Goal: Use online tool/utility: Utilize a website feature to perform a specific function

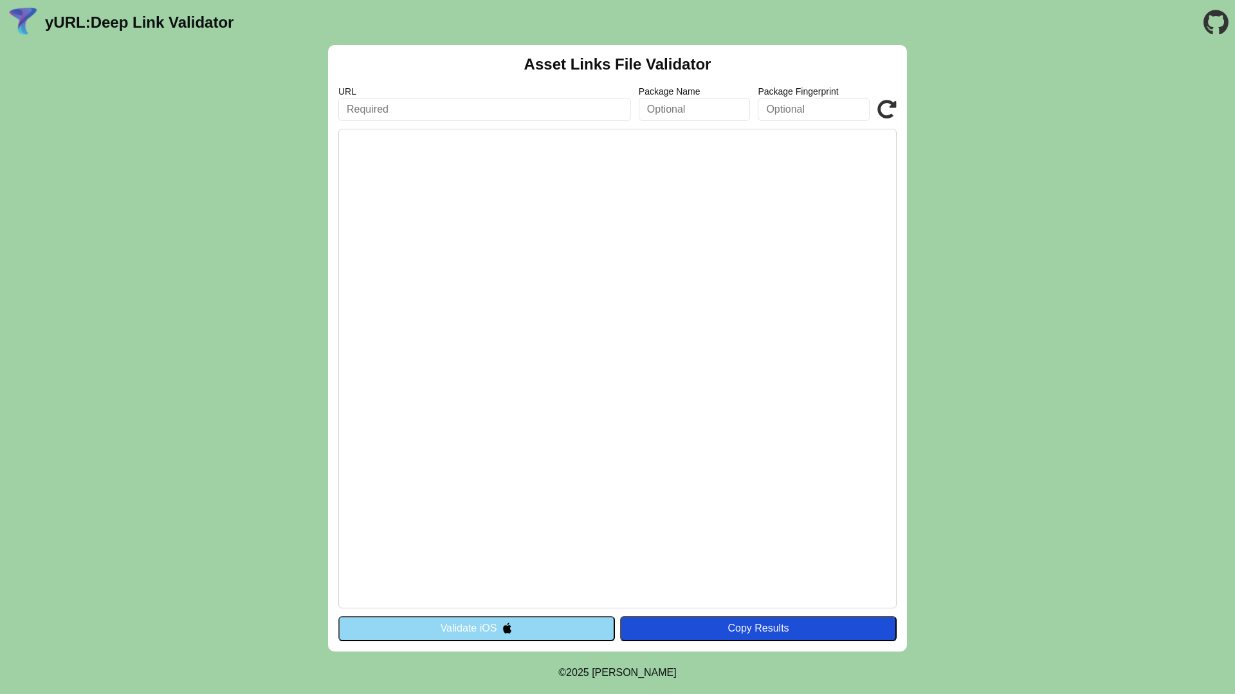
click at [524, 99] on input "text" at bounding box center [484, 109] width 293 height 23
paste input "http://api.budiyu.com/.well-known/apple-app-site-association"
type input "http://api.budiyu.com/.well-known/apple-app-site-association"
click at [560, 623] on button "Validate iOS" at bounding box center [476, 628] width 277 height 24
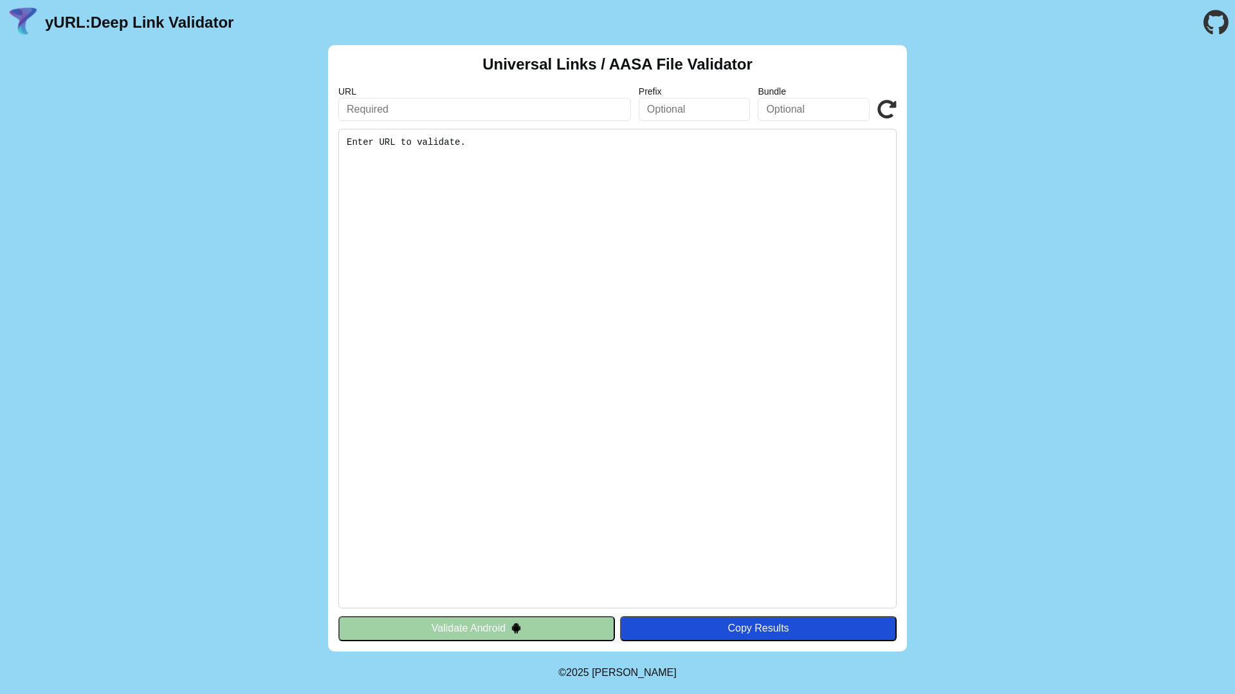
click at [516, 106] on input "text" at bounding box center [484, 109] width 293 height 23
paste input "http://api.budiyu.com/.well-known/apple-app-site-association"
drag, startPoint x: 448, startPoint y: 109, endPoint x: 705, endPoint y: 123, distance: 257.1
click at [696, 126] on div "Universal Links / AASA File Validator URL http://api.budiyu.com/.well-known/app…" at bounding box center [617, 348] width 579 height 606
type input "http://api.budiyu.com/"
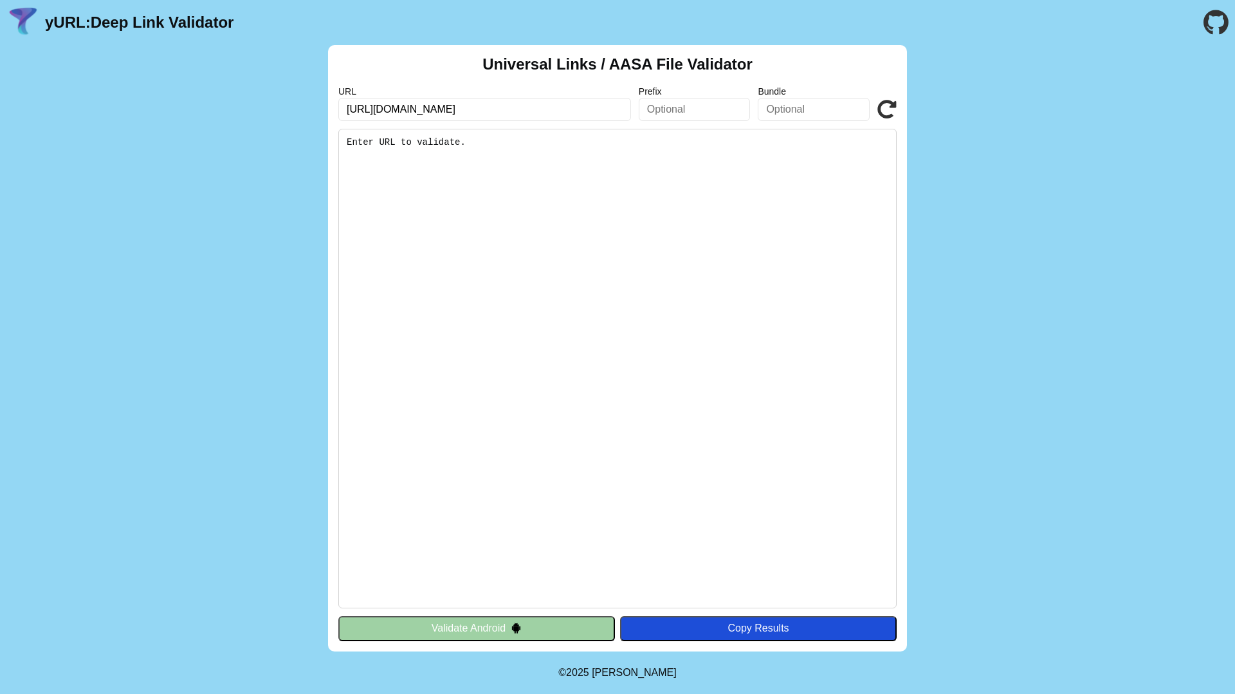
click button "Validate" at bounding box center [0, 0] width 0 height 0
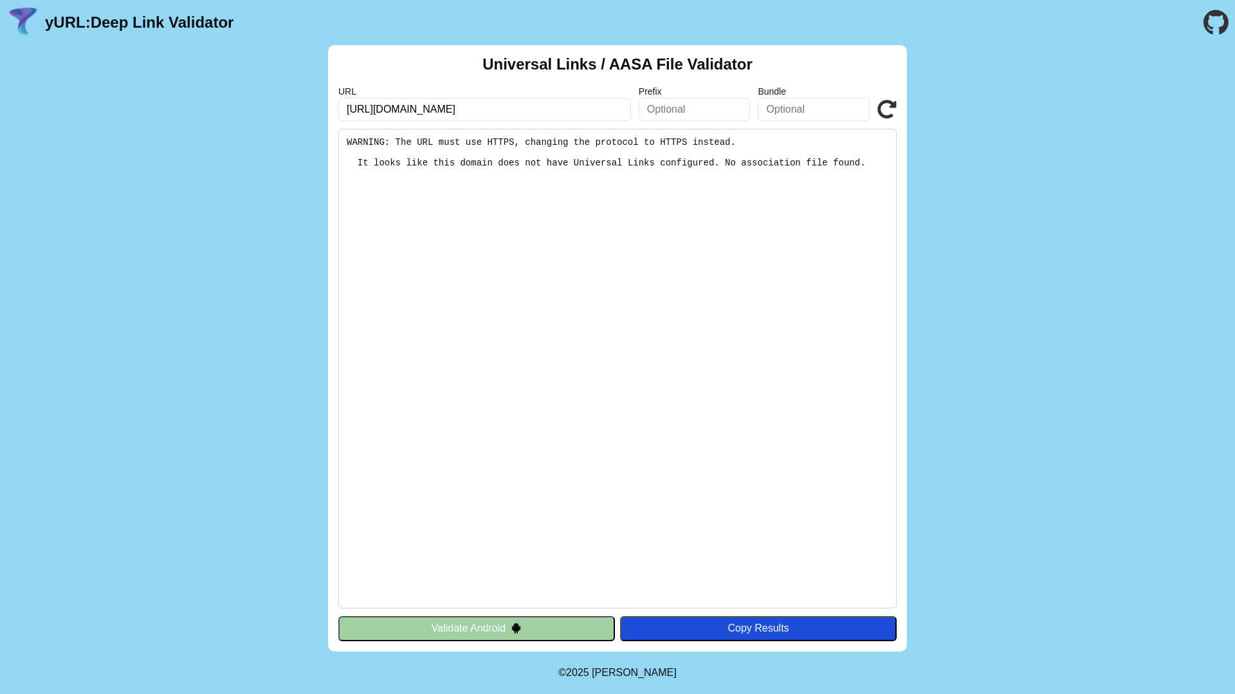
click at [358, 108] on input "http://api.budiyu.com/" at bounding box center [484, 109] width 293 height 23
type input "https://api.budiyu.com/"
click button "Validate" at bounding box center [0, 0] width 0 height 0
click at [448, 104] on input "[URL][DOMAIN_NAME]" at bounding box center [484, 109] width 293 height 23
paste input "://api.budiyu.com/.well-known/apple-app-site-association"
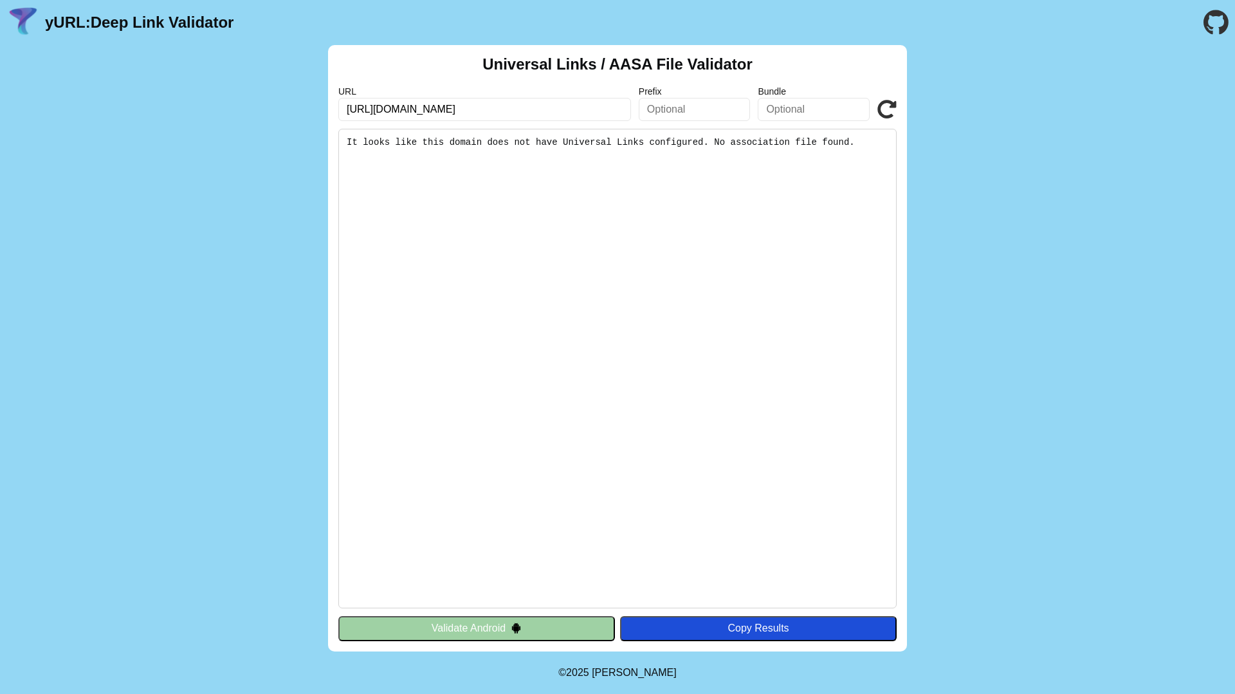
click at [364, 111] on input "http://api.budiyu.com/.well-known/apple-app-site-association" at bounding box center [484, 109] width 293 height 23
type input "[URL][DOMAIN_NAME]"
click button "Validate" at bounding box center [0, 0] width 0 height 0
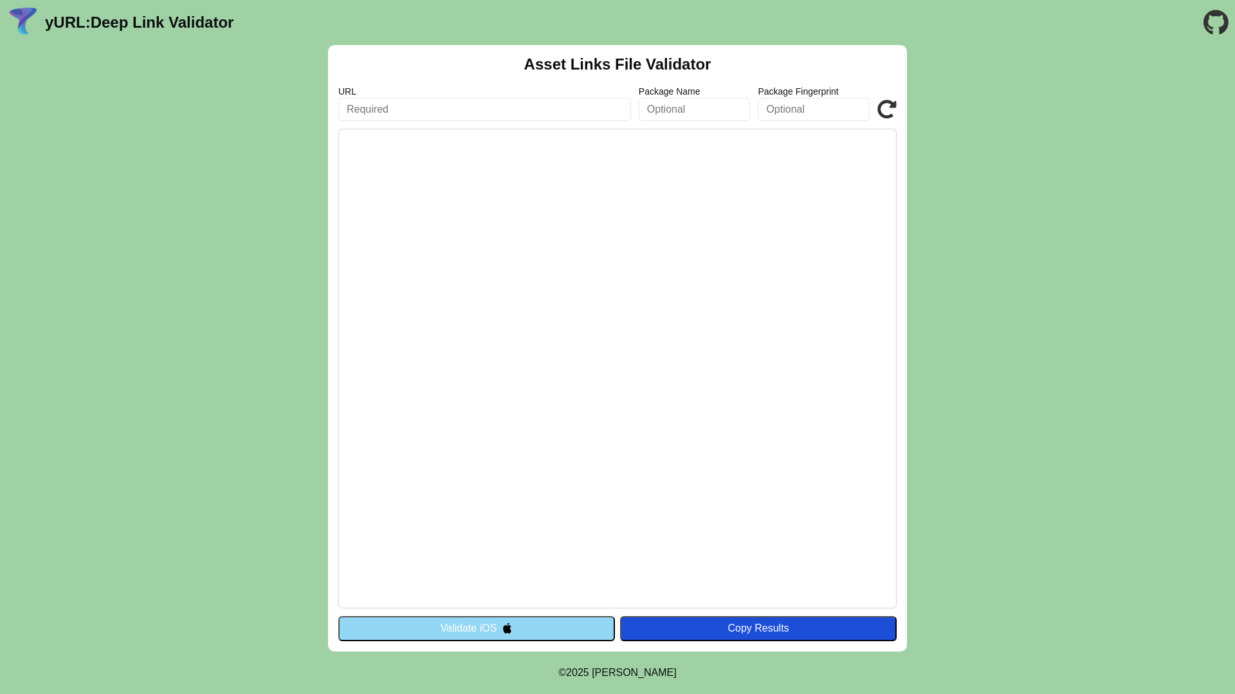
click at [400, 113] on input "text" at bounding box center [484, 109] width 293 height 23
type input "[DOMAIN_NAME]"
click button "Validate" at bounding box center [0, 0] width 0 height 0
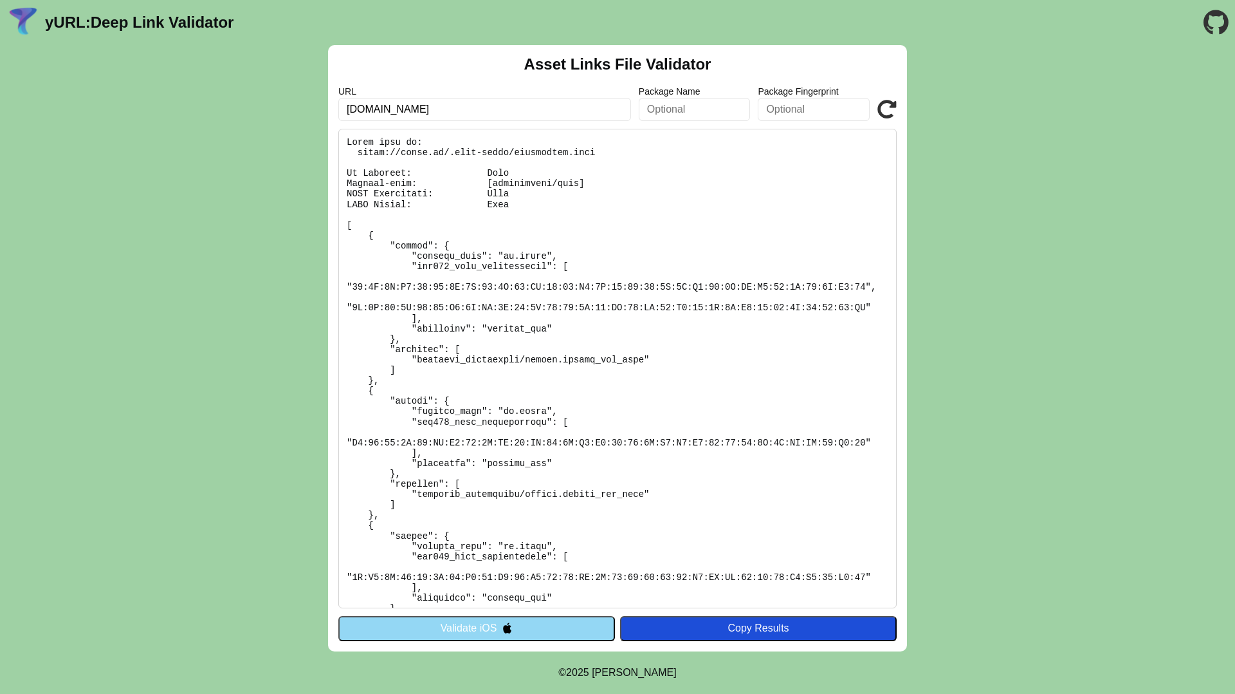
click at [392, 112] on input "[DOMAIN_NAME]" at bounding box center [484, 109] width 293 height 23
click at [392, 112] on input "plein.nl" at bounding box center [484, 109] width 293 height 23
type input "[DOMAIN_NAME]"
click button "Validate" at bounding box center [0, 0] width 0 height 0
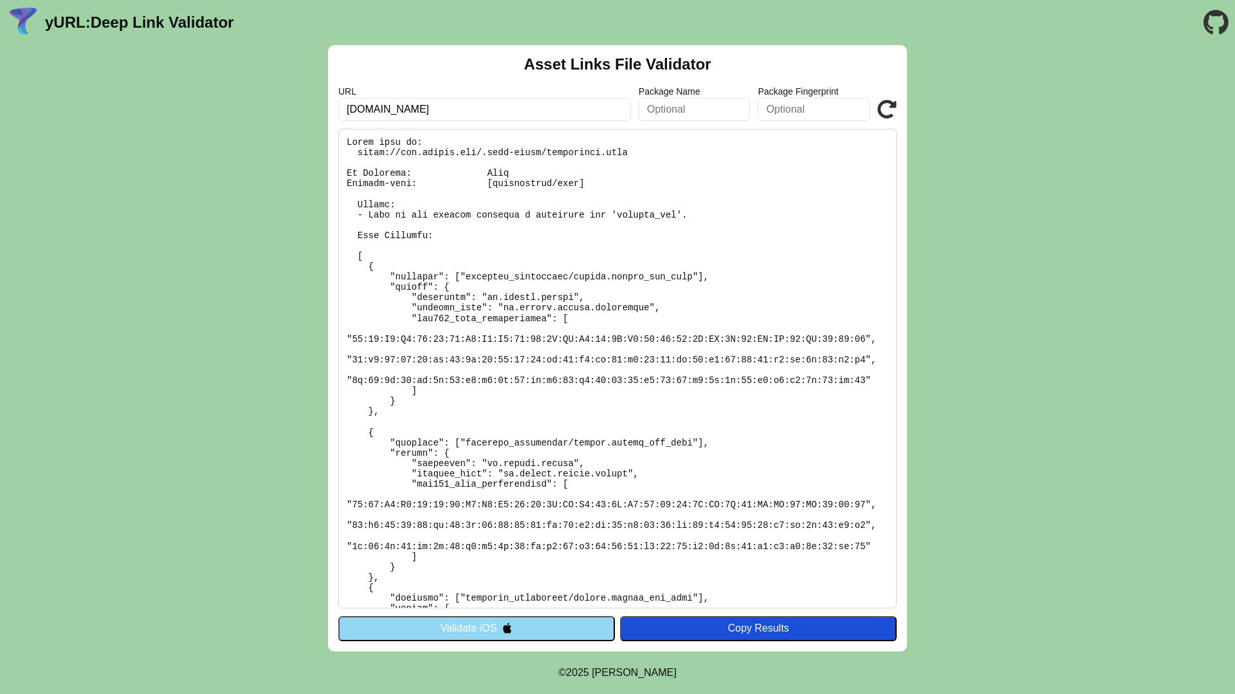
click at [510, 633] on button "Validate iOS" at bounding box center [476, 628] width 277 height 24
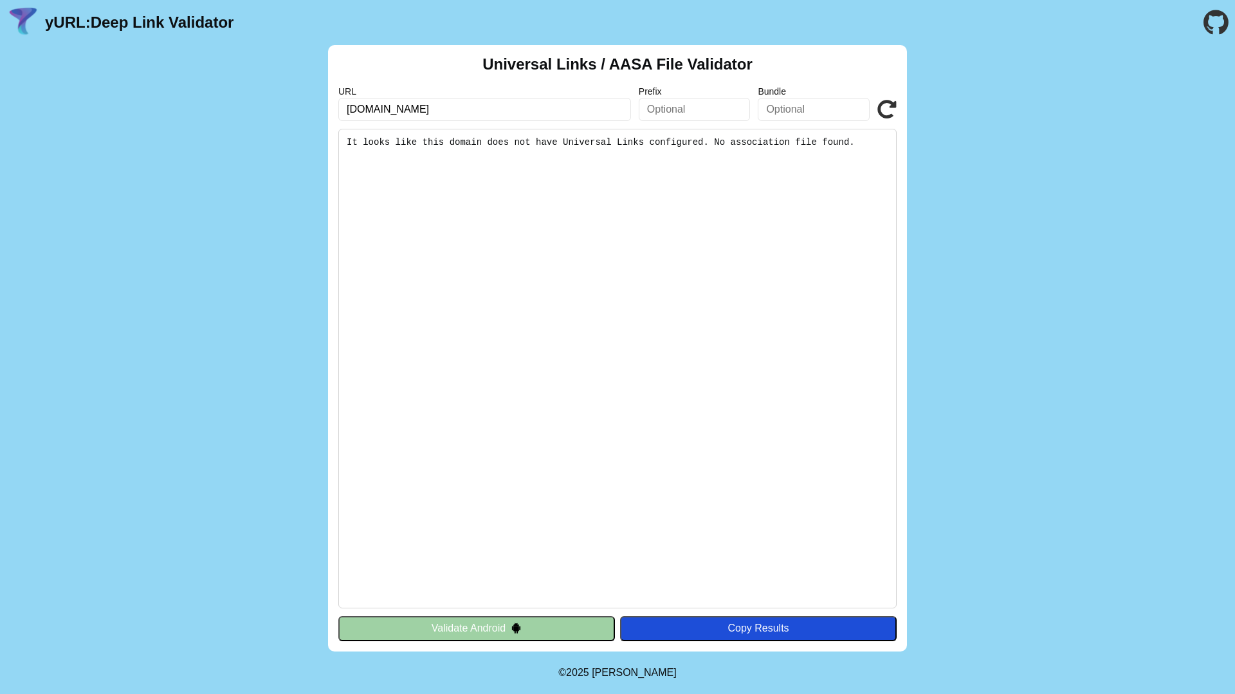
click at [531, 143] on pre "It looks like this domain does not have Universal Links configured. No associat…" at bounding box center [617, 368] width 558 height 479
click at [485, 110] on input "[DOMAIN_NAME]" at bounding box center [484, 109] width 293 height 23
click button "Validate" at bounding box center [0, 0] width 0 height 0
click at [457, 110] on input "[DOMAIN_NAME]" at bounding box center [484, 109] width 293 height 23
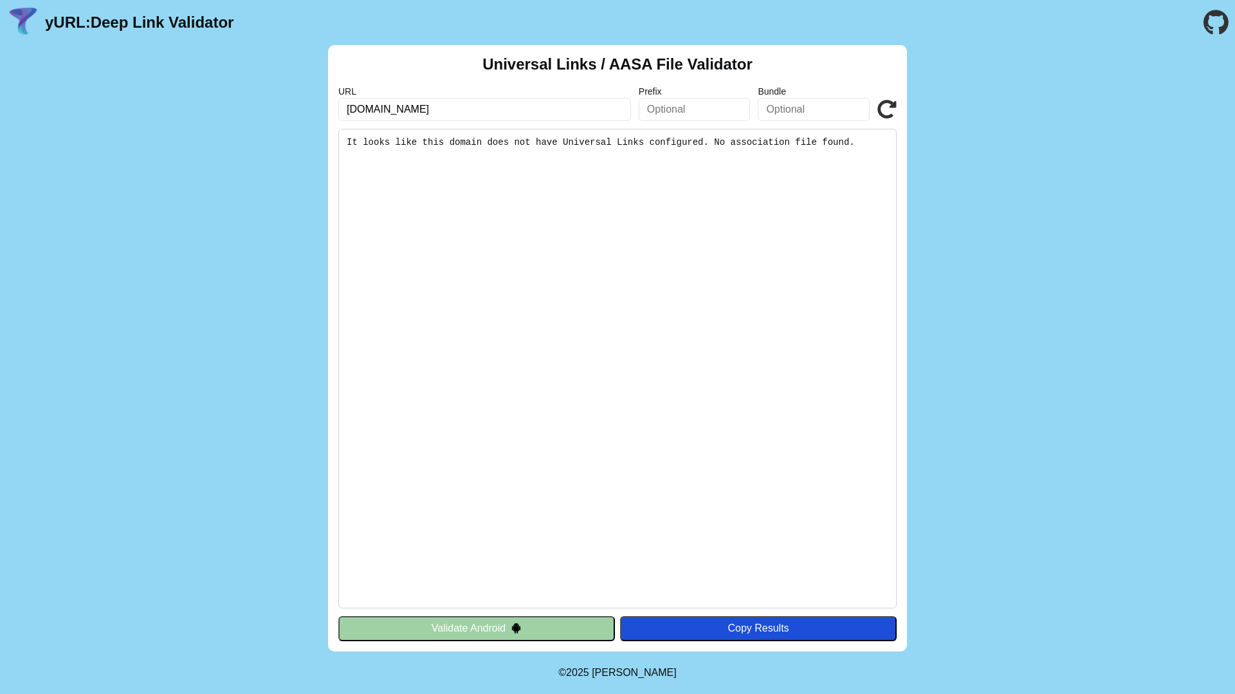
click at [457, 110] on input "[DOMAIN_NAME]" at bounding box center [484, 109] width 293 height 23
type input "plein.nl"
click button "Validate" at bounding box center [0, 0] width 0 height 0
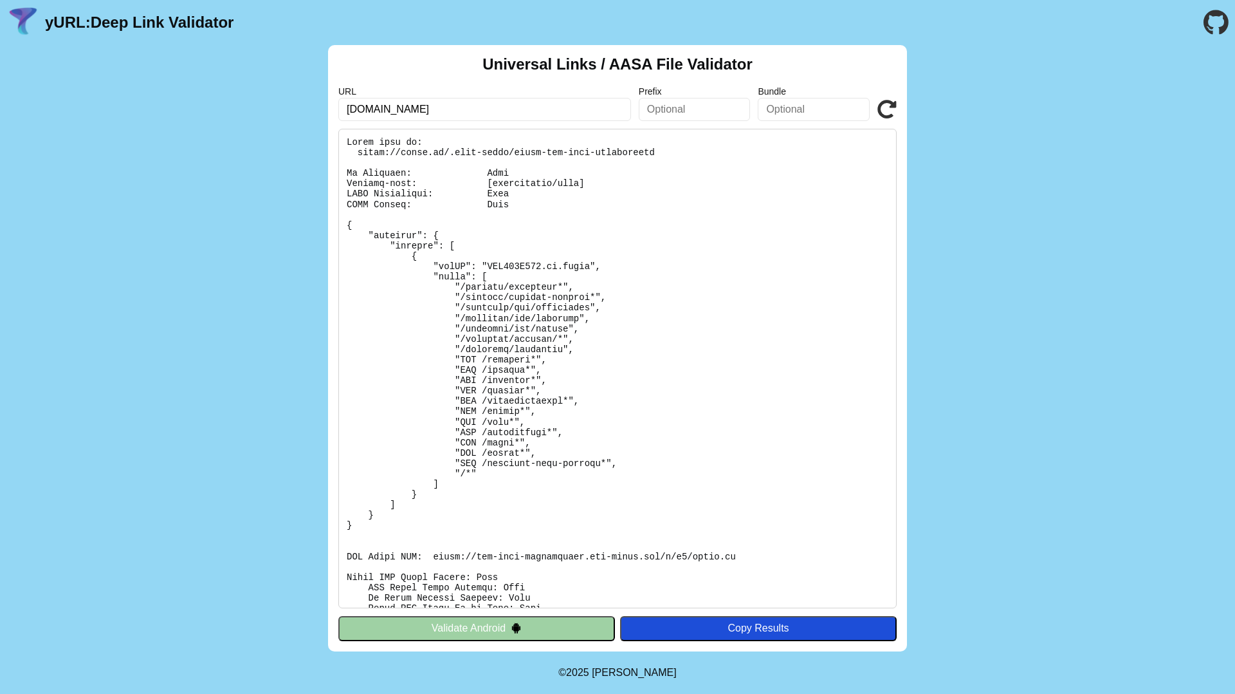
click at [443, 120] on input "plein.nl" at bounding box center [484, 109] width 293 height 23
type input "api.budiyu.nl"
click button "Validate" at bounding box center [0, 0] width 0 height 0
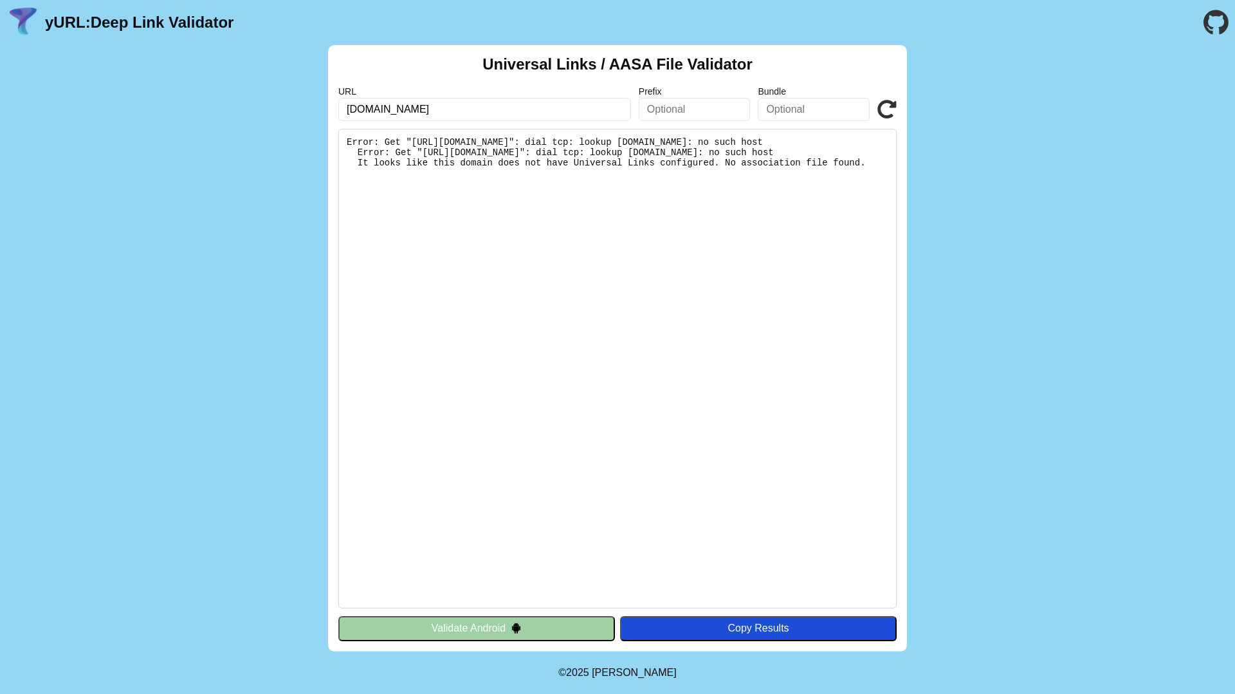
drag, startPoint x: 419, startPoint y: 233, endPoint x: 357, endPoint y: 135, distance: 116.0
click at [356, 135] on pre "Error: Get "https://api.budiyu.nl/.well-known/apple-app-site-association": dial…" at bounding box center [617, 368] width 558 height 479
copy pre "Error: Get "https://api.budiyu.nl/.well-known/apple-app-site-association": dial…"
